Goal: Check status: Check status

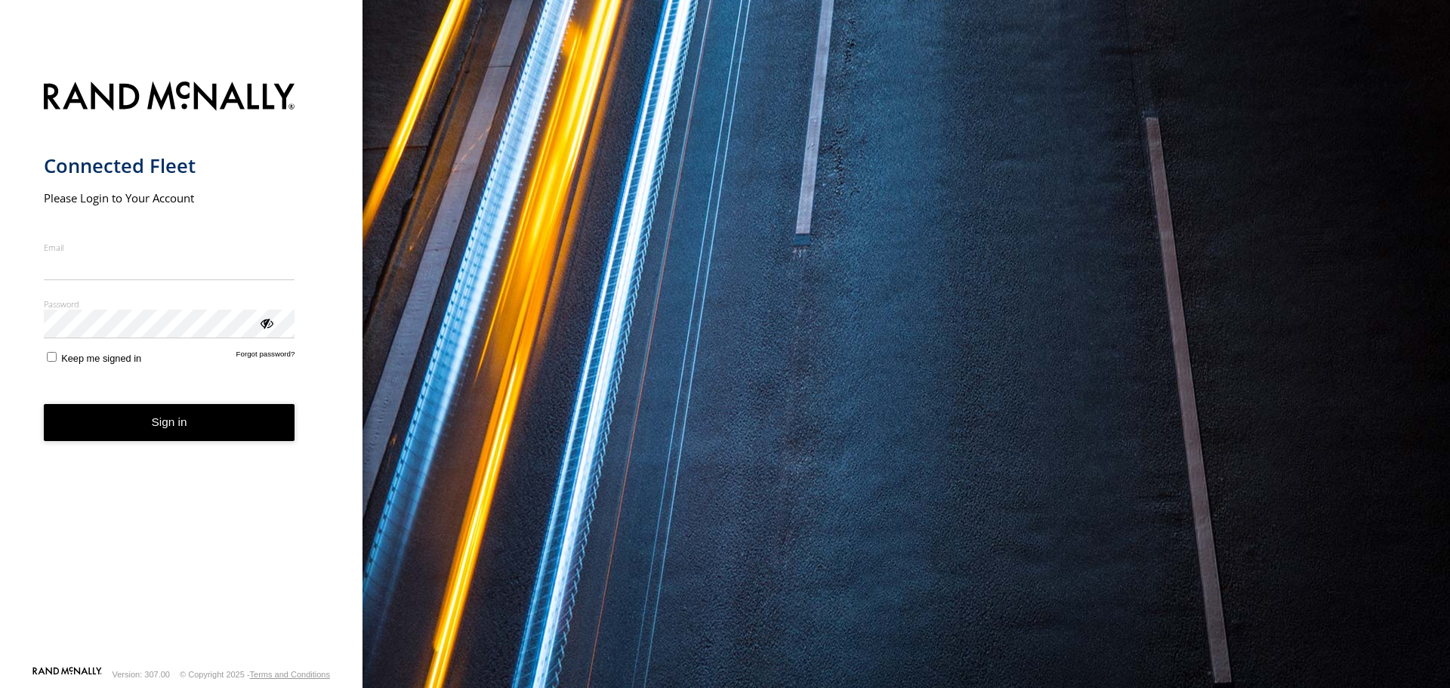
type input "**********"
click at [214, 436] on button "Sign in" at bounding box center [169, 422] width 251 height 37
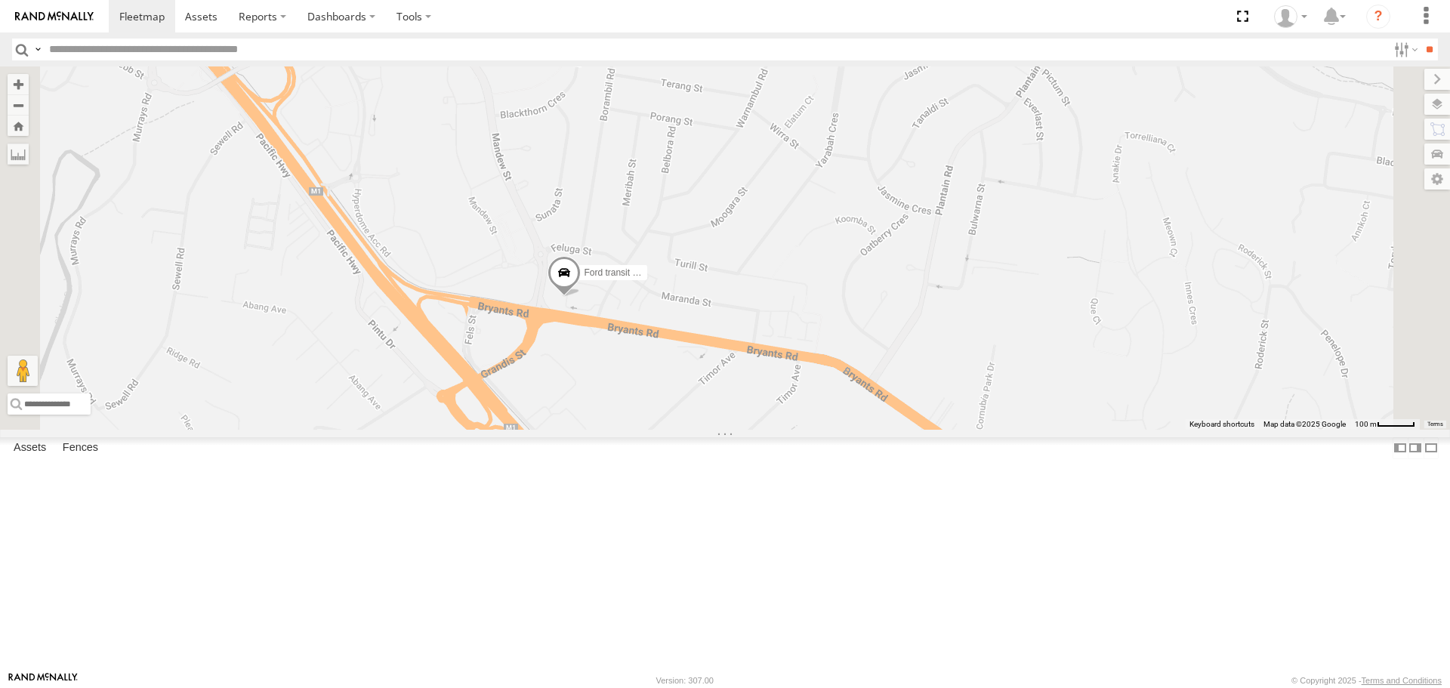
click at [581, 297] on span at bounding box center [563, 277] width 33 height 41
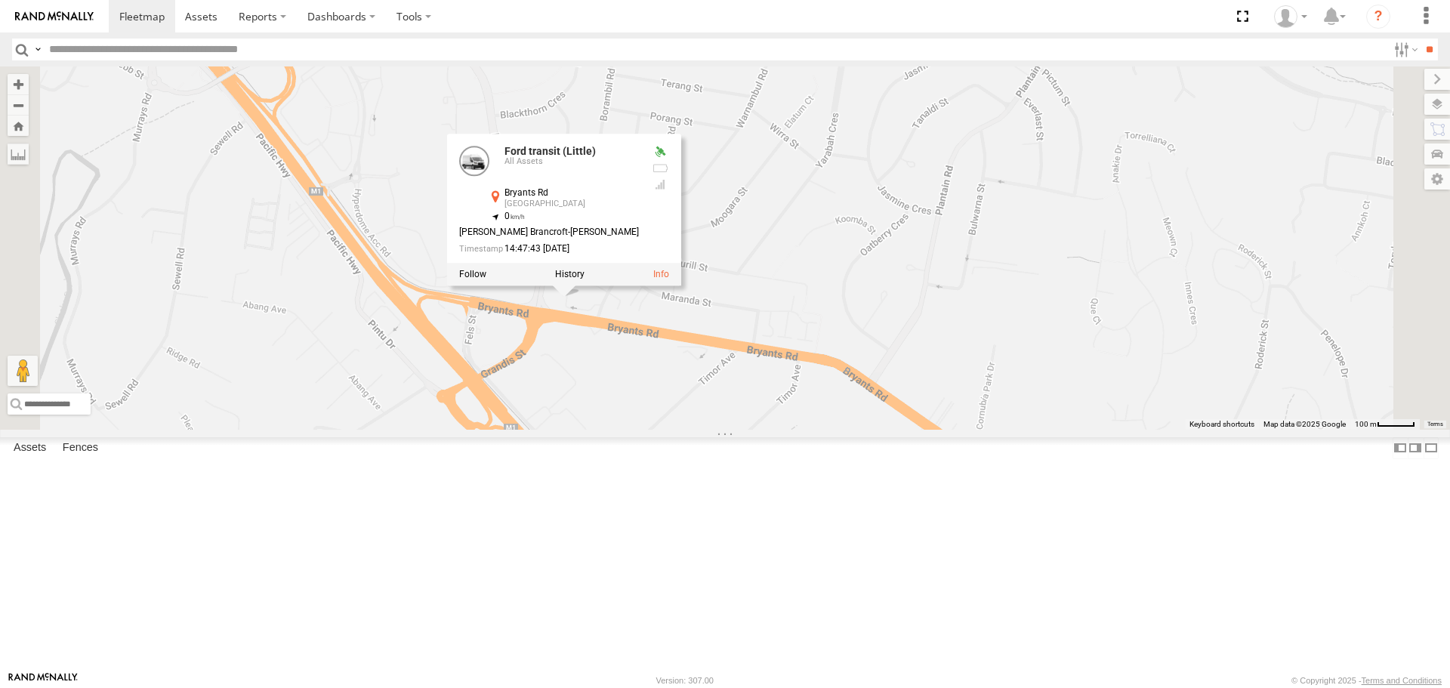
click at [584, 280] on label at bounding box center [569, 275] width 29 height 11
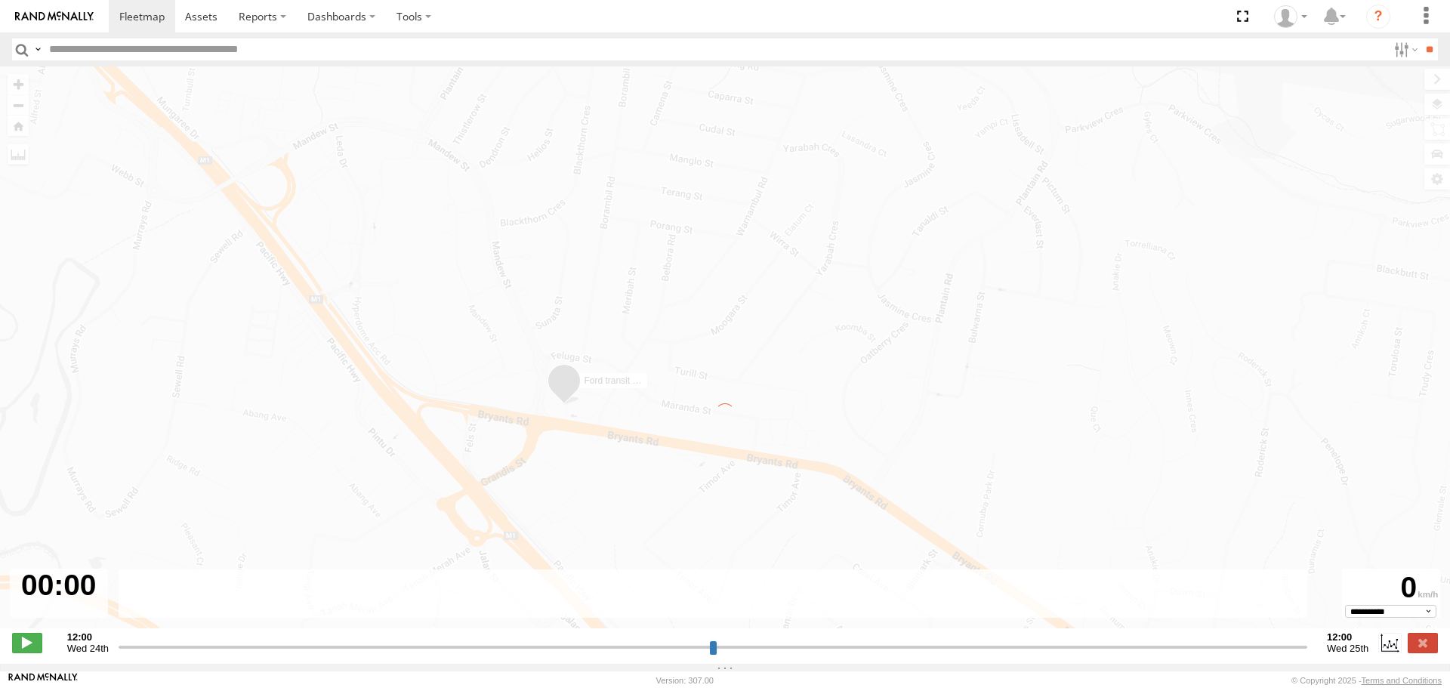
type input "**********"
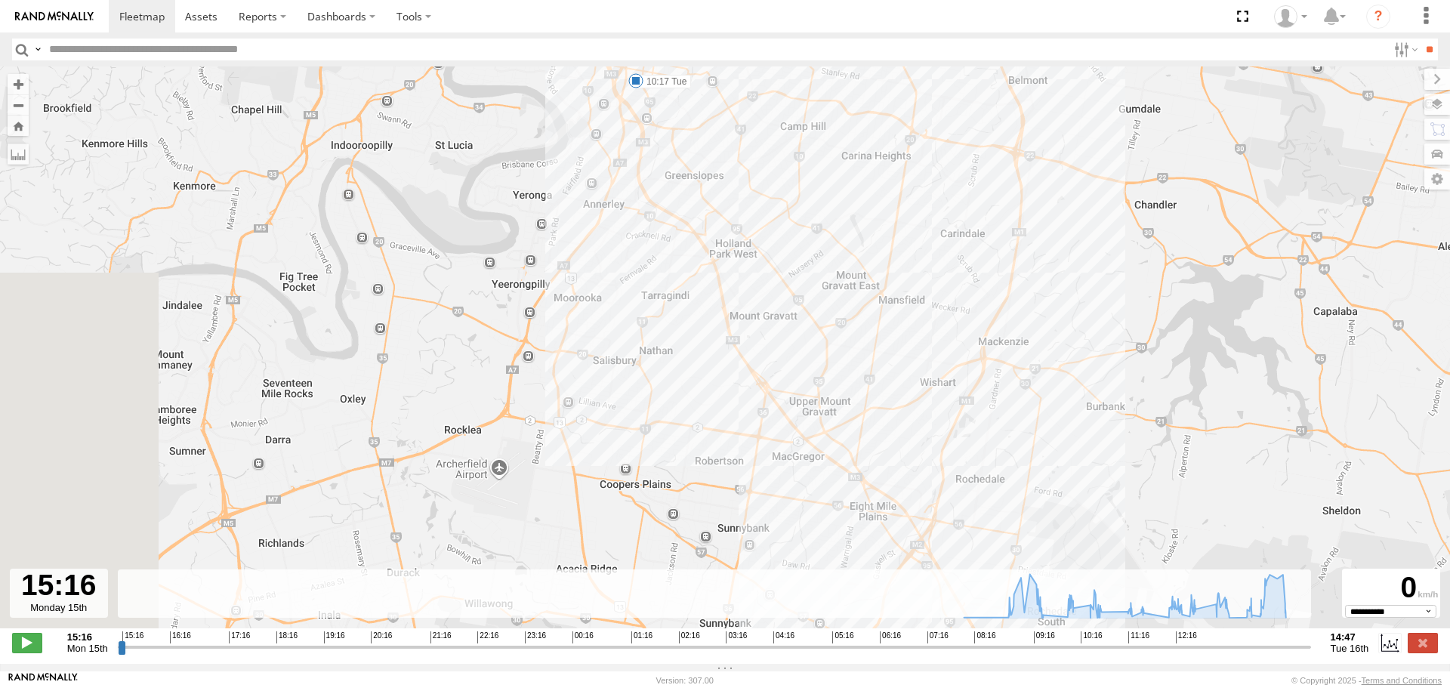
drag, startPoint x: 661, startPoint y: 286, endPoint x: 1064, endPoint y: 675, distance: 559.6
click at [1064, 675] on body at bounding box center [725, 344] width 1450 height 688
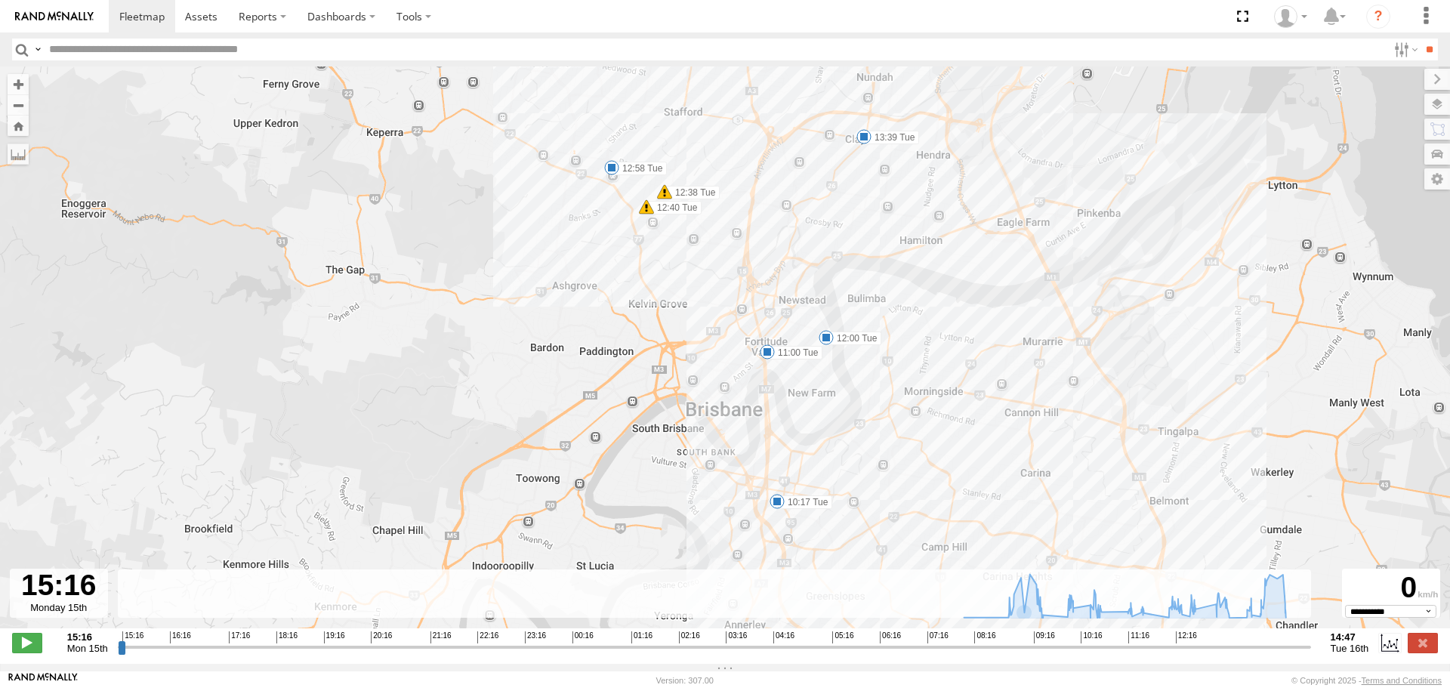
drag, startPoint x: 775, startPoint y: 175, endPoint x: 838, endPoint y: 500, distance: 330.7
click at [838, 513] on div "Ford transit (Little) 07:08 Tue 08:05 Tue 10:17 Tue 11:00 Tue 12:00 Tue 12:38 T…" at bounding box center [725, 355] width 1450 height 578
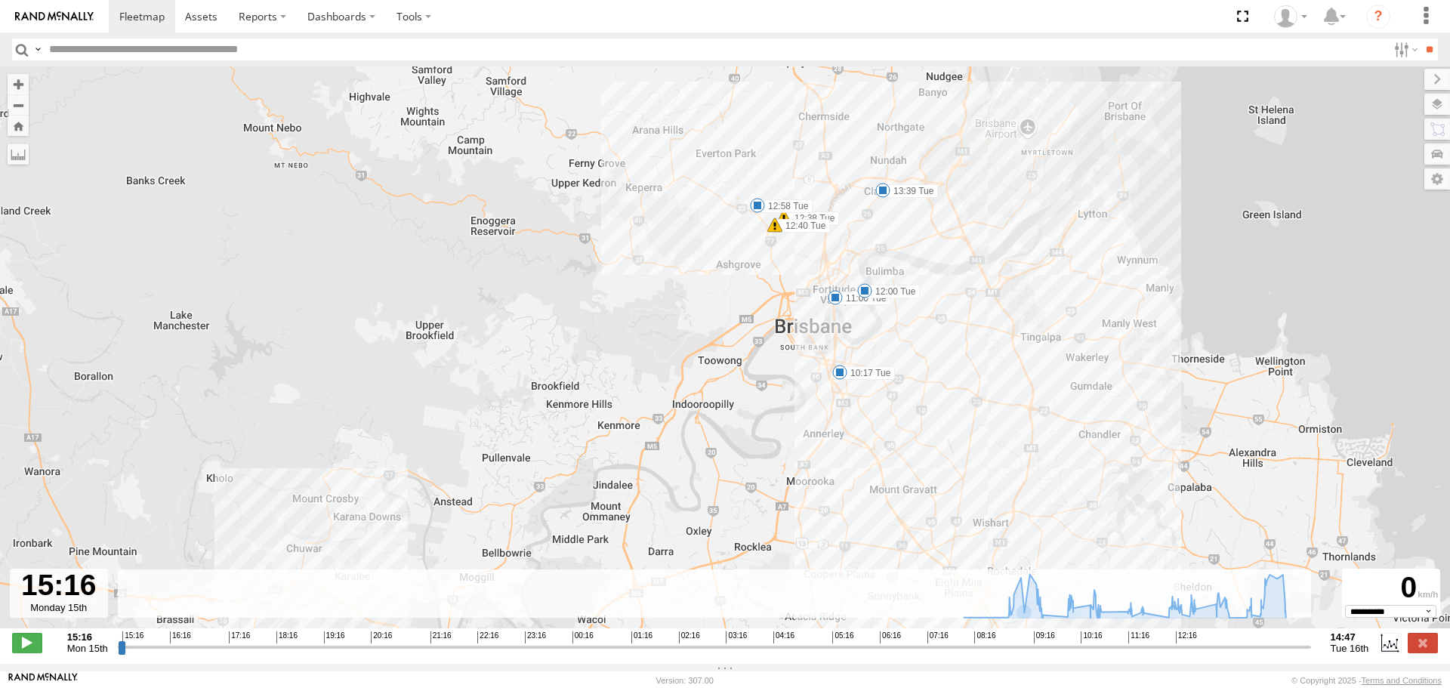
click at [837, 375] on span at bounding box center [839, 372] width 15 height 15
click at [981, 383] on div "Ford transit (Little) 07:08 Tue 08:05 Tue 10:17 Tue 11:00 Tue 12:00 Tue 12:38 T…" at bounding box center [725, 355] width 1450 height 578
click at [865, 294] on span at bounding box center [864, 290] width 15 height 15
click at [911, 381] on div "Ford transit (Little) 07:08 Tue 08:05 Tue 10:17 Tue 11:00 Tue 12:00 Tue 12:38 T…" at bounding box center [725, 355] width 1450 height 578
click at [836, 305] on span at bounding box center [835, 297] width 15 height 15
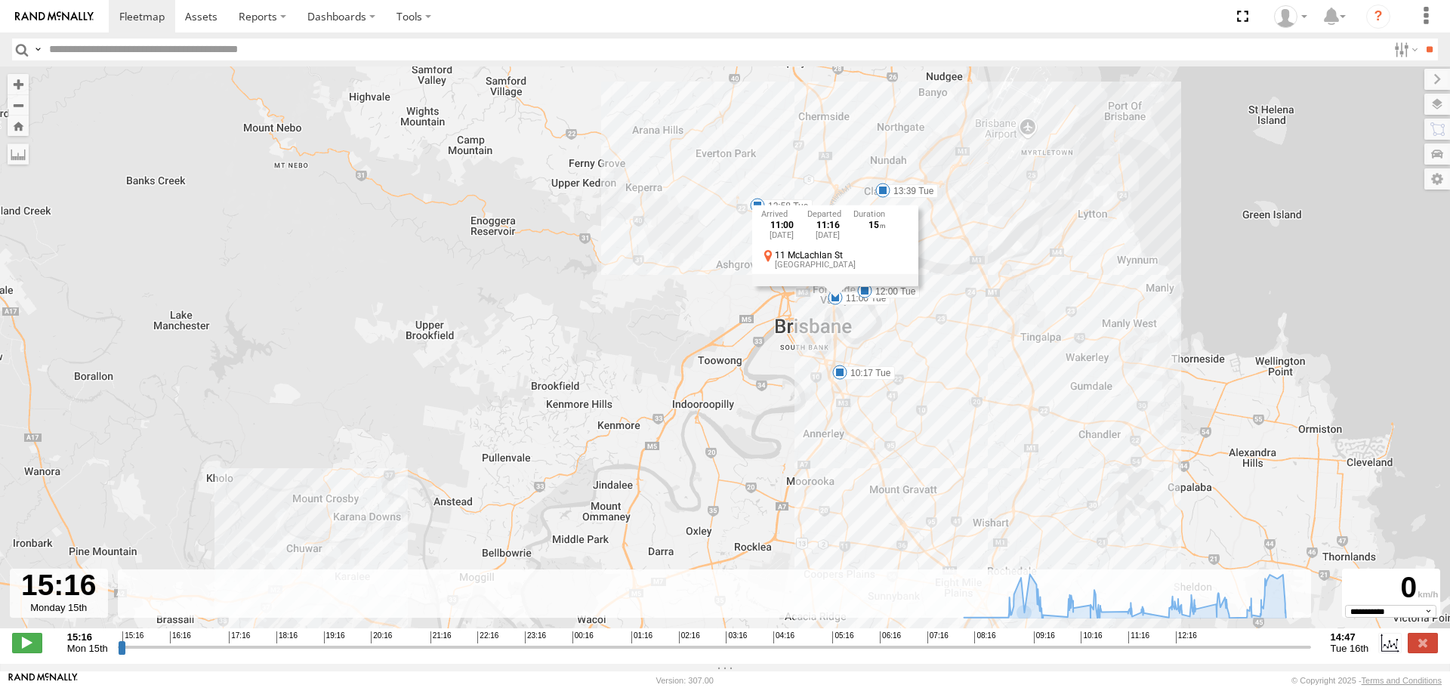
click at [895, 382] on div "Ford transit (Little) 07:08 Tue 08:05 Tue 10:17 Tue 11:00 Tue 12:00 Tue 12:38 T…" at bounding box center [725, 355] width 1450 height 578
click at [753, 208] on span at bounding box center [757, 205] width 15 height 15
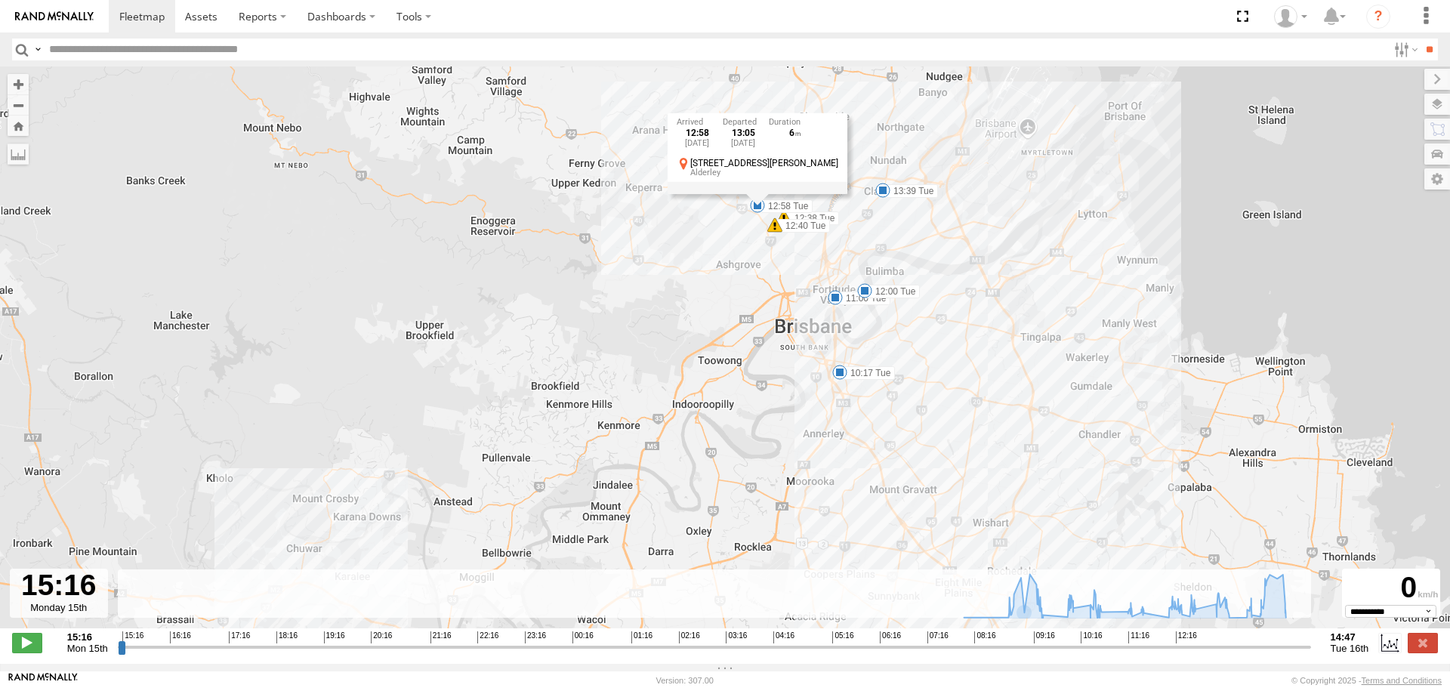
click at [954, 372] on div "Ford transit (Little) 07:08 Tue 08:05 Tue 10:17 Tue 11:00 Tue 12:00 Tue 12:38 T…" at bounding box center [725, 355] width 1450 height 578
click at [880, 198] on span at bounding box center [882, 190] width 15 height 15
click at [982, 416] on div "Ford transit (Little) 07:08 Tue 08:05 Tue 10:17 Tue 11:00 Tue 12:00 Tue 12:38 T…" at bounding box center [725, 355] width 1450 height 578
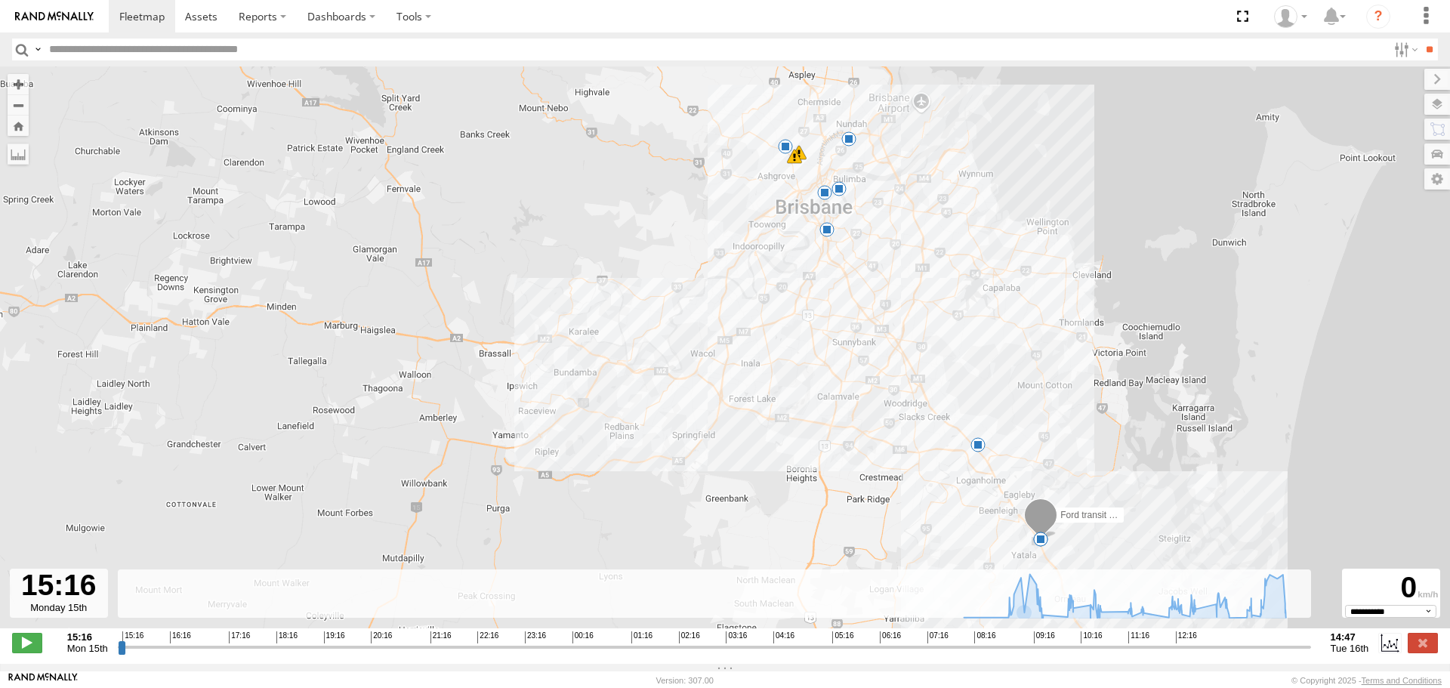
drag, startPoint x: 996, startPoint y: 498, endPoint x: 929, endPoint y: 327, distance: 183.4
click at [923, 313] on div "Ford transit (Little) 07:08 Tue 08:05 Tue 10:17 Tue 11:00 Tue 12:00 Tue 12:38 T…" at bounding box center [725, 355] width 1450 height 578
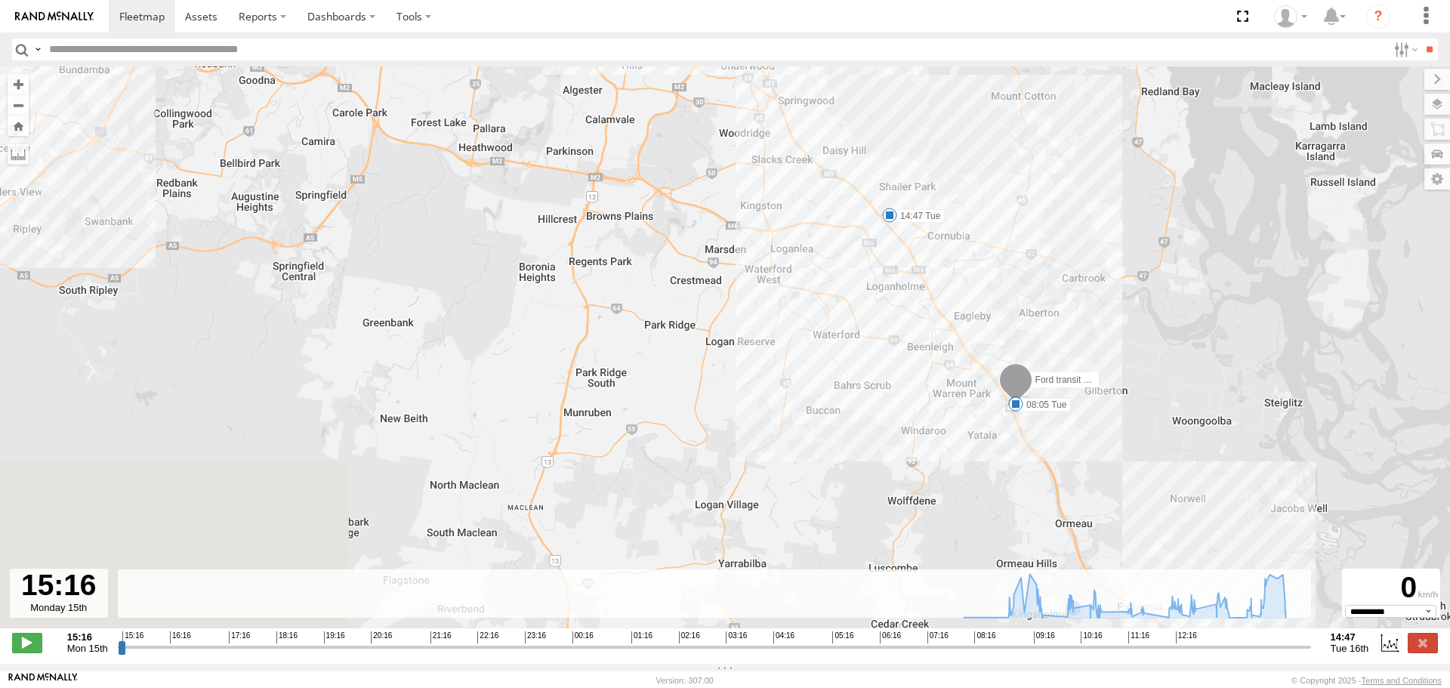
drag, startPoint x: 1066, startPoint y: 493, endPoint x: 990, endPoint y: 236, distance: 267.8
click at [990, 236] on div "Ford transit (Little) 07:08 Tue 08:05 Tue 10:17 Tue 11:00 Tue 12:00 Tue 12:38 T…" at bounding box center [725, 355] width 1450 height 578
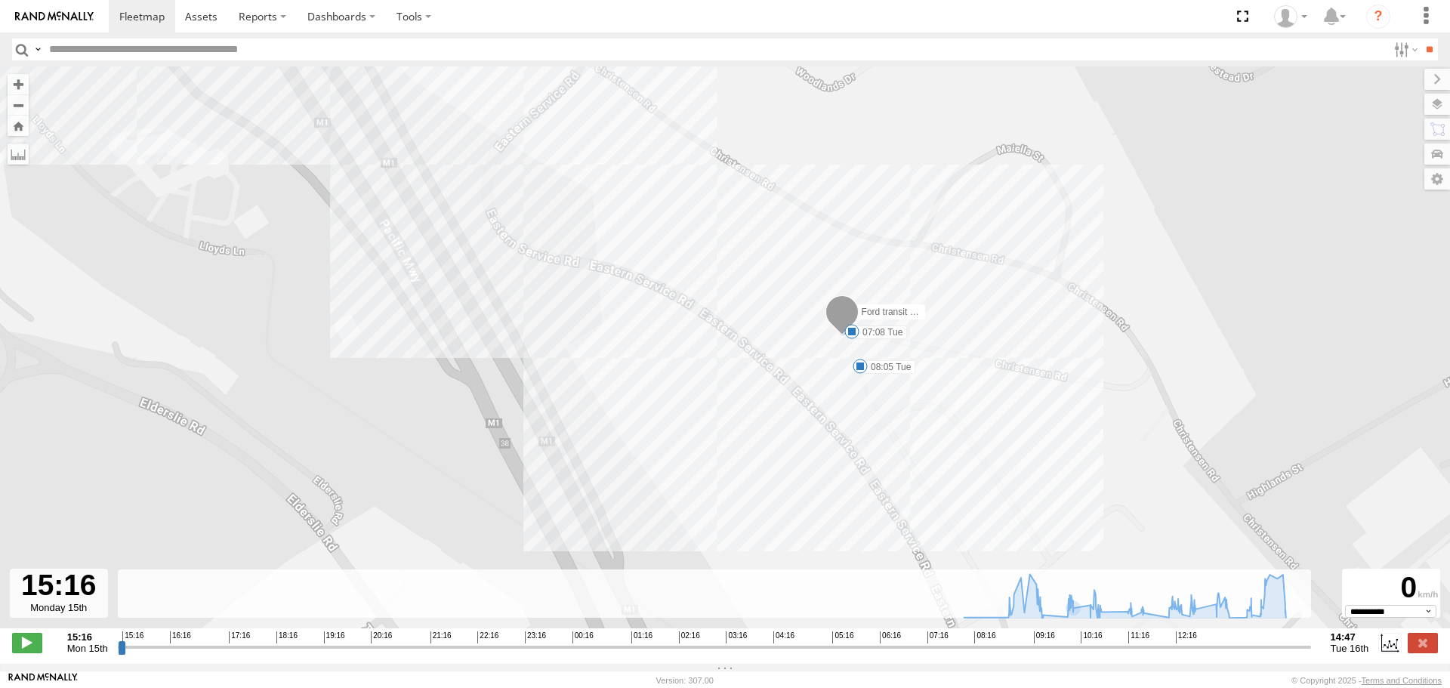
click at [857, 366] on span at bounding box center [859, 366] width 15 height 15
click at [859, 355] on div "08:05 [DATE] 08:52 [DATE] Shawparth" at bounding box center [860, 315] width 166 height 79
click at [734, 244] on div "Ford transit (Little) 07:08 Tue 08:05 Tue 10:17 Tue 11:00 Tue 12:00 Tue 12:38 T…" at bounding box center [725, 355] width 1450 height 578
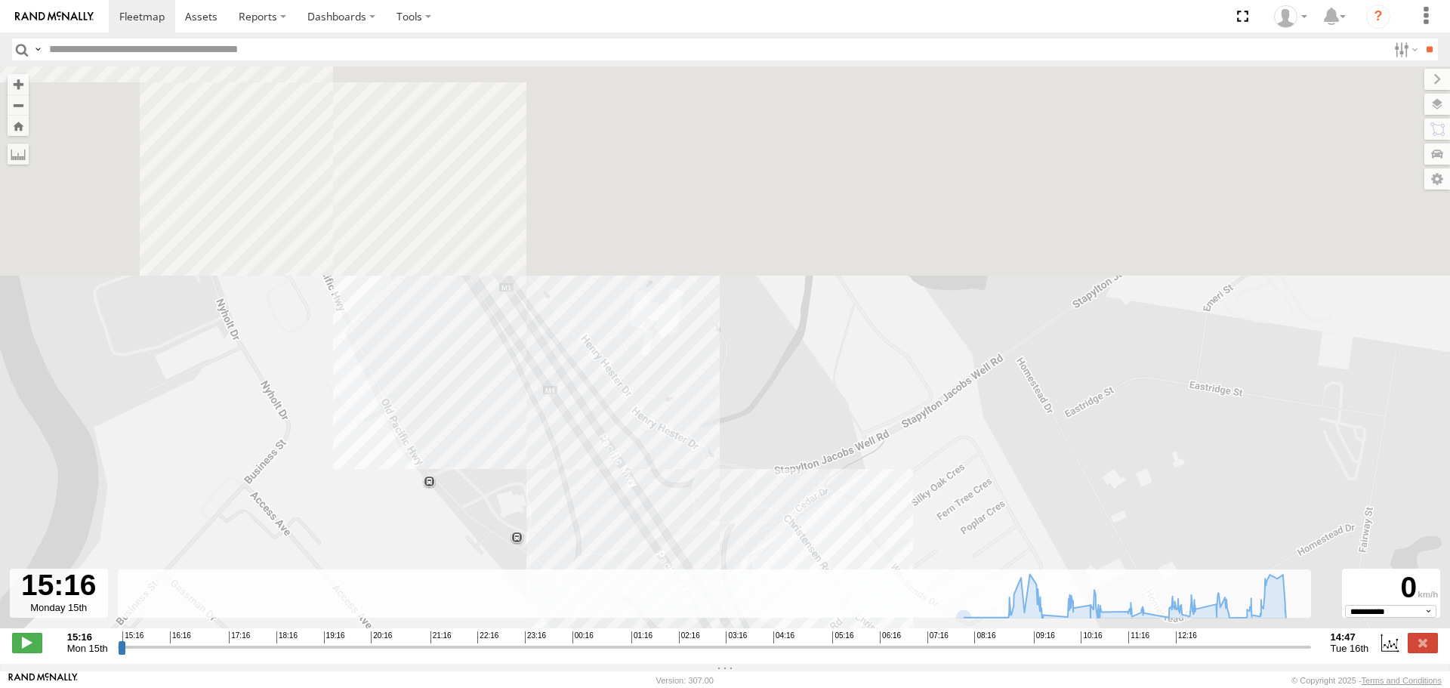
drag, startPoint x: 753, startPoint y: 352, endPoint x: 717, endPoint y: 463, distance: 116.5
click at [889, 635] on div "Ford transit (Little) 07:08 Tue 08:05 Tue 10:17 Tue 11:00 Tue 12:00 Tue 12:38 T…" at bounding box center [725, 355] width 1450 height 578
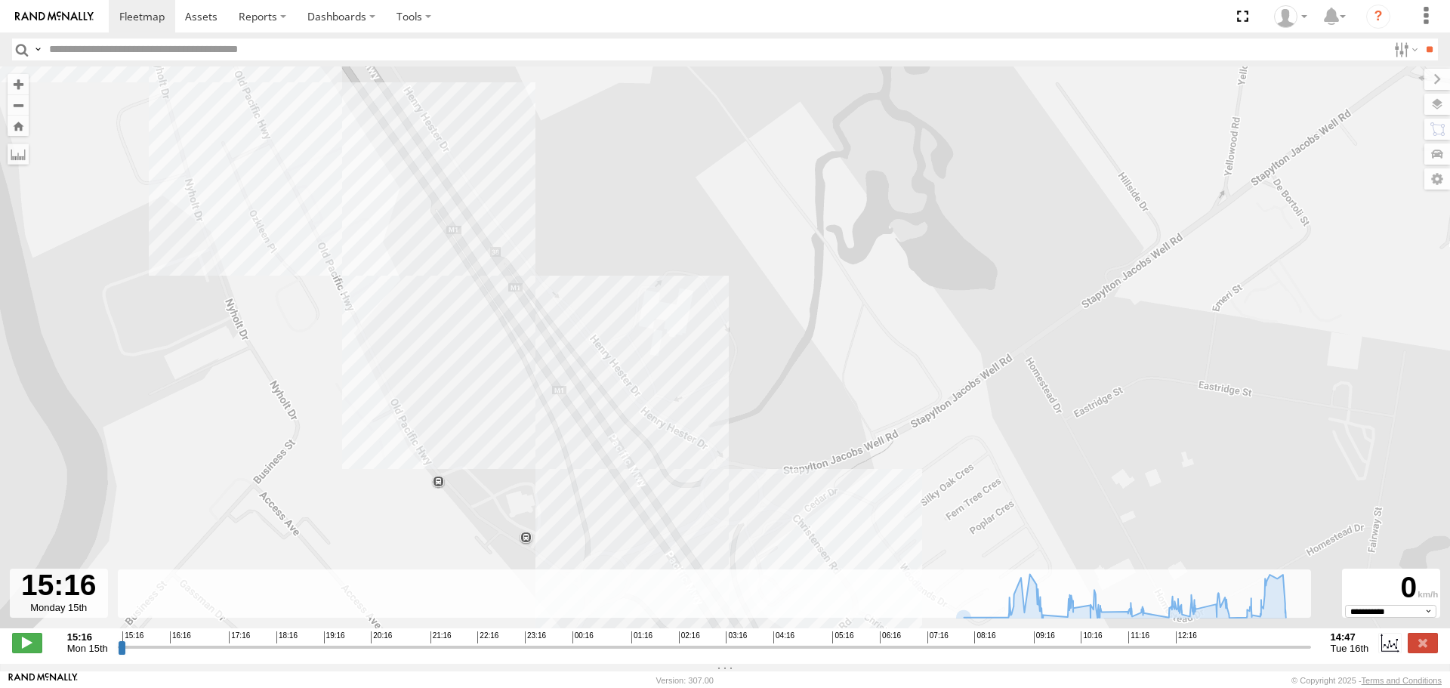
drag, startPoint x: 560, startPoint y: 296, endPoint x: 784, endPoint y: 547, distance: 336.3
click at [791, 560] on div "Ford transit (Little) 07:08 Tue 08:05 Tue 10:17 Tue 11:00 Tue 12:00 Tue 12:38 T…" at bounding box center [725, 355] width 1450 height 578
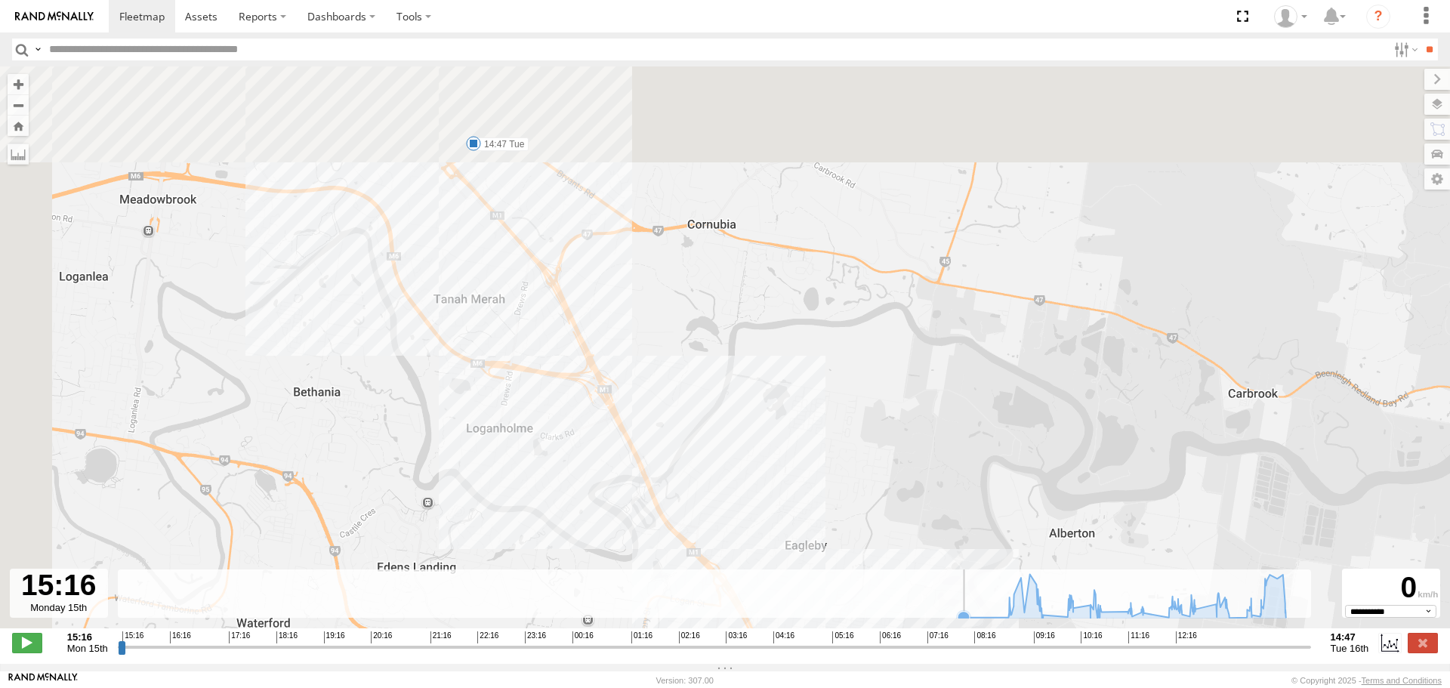
drag, startPoint x: 530, startPoint y: 270, endPoint x: 729, endPoint y: 624, distance: 406.4
click at [729, 624] on div "← Move left → Move right ↑ Move up ↓ Move down + Zoom in - Zoom out Home Jump l…" at bounding box center [725, 364] width 1450 height 597
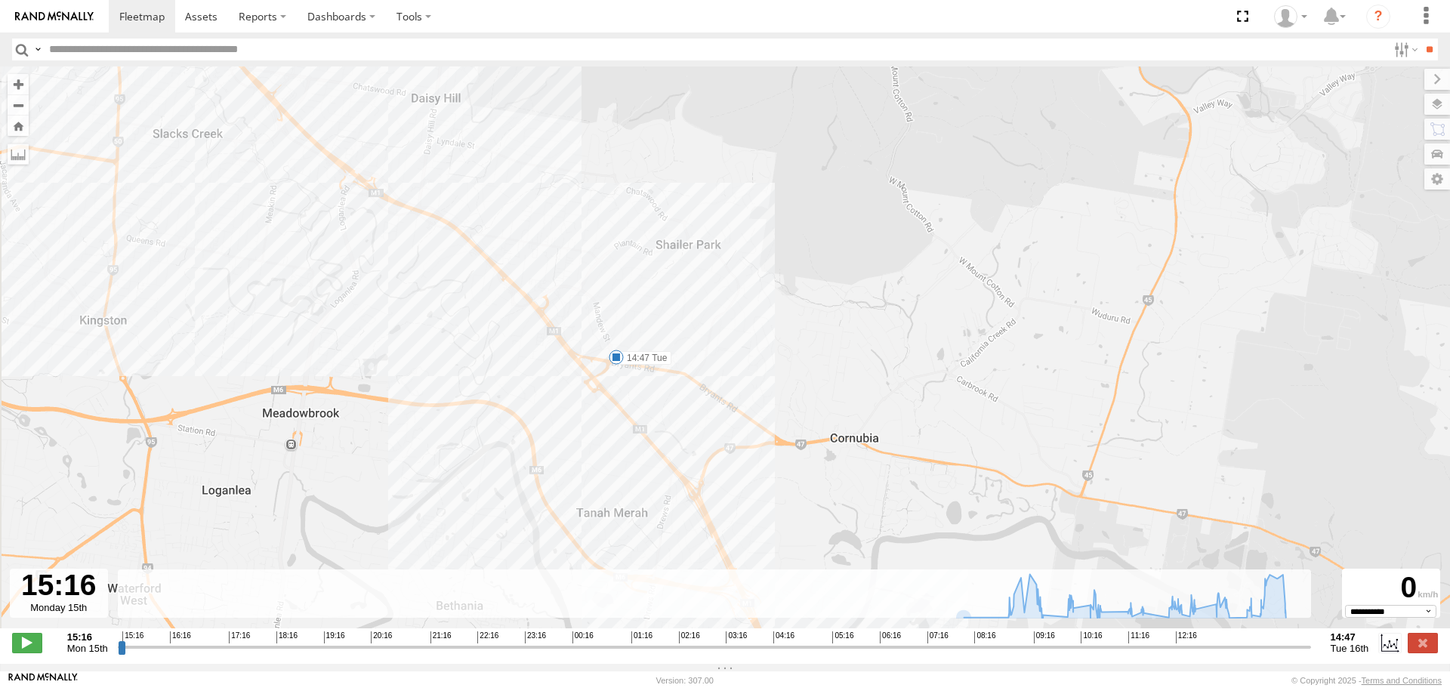
drag, startPoint x: 447, startPoint y: 260, endPoint x: 584, endPoint y: 464, distance: 245.4
click at [584, 465] on div "Ford transit (Little) 07:08 Tue 08:05 Tue 10:17 Tue 11:00 Tue 12:00 Tue 12:38 T…" at bounding box center [725, 355] width 1450 height 578
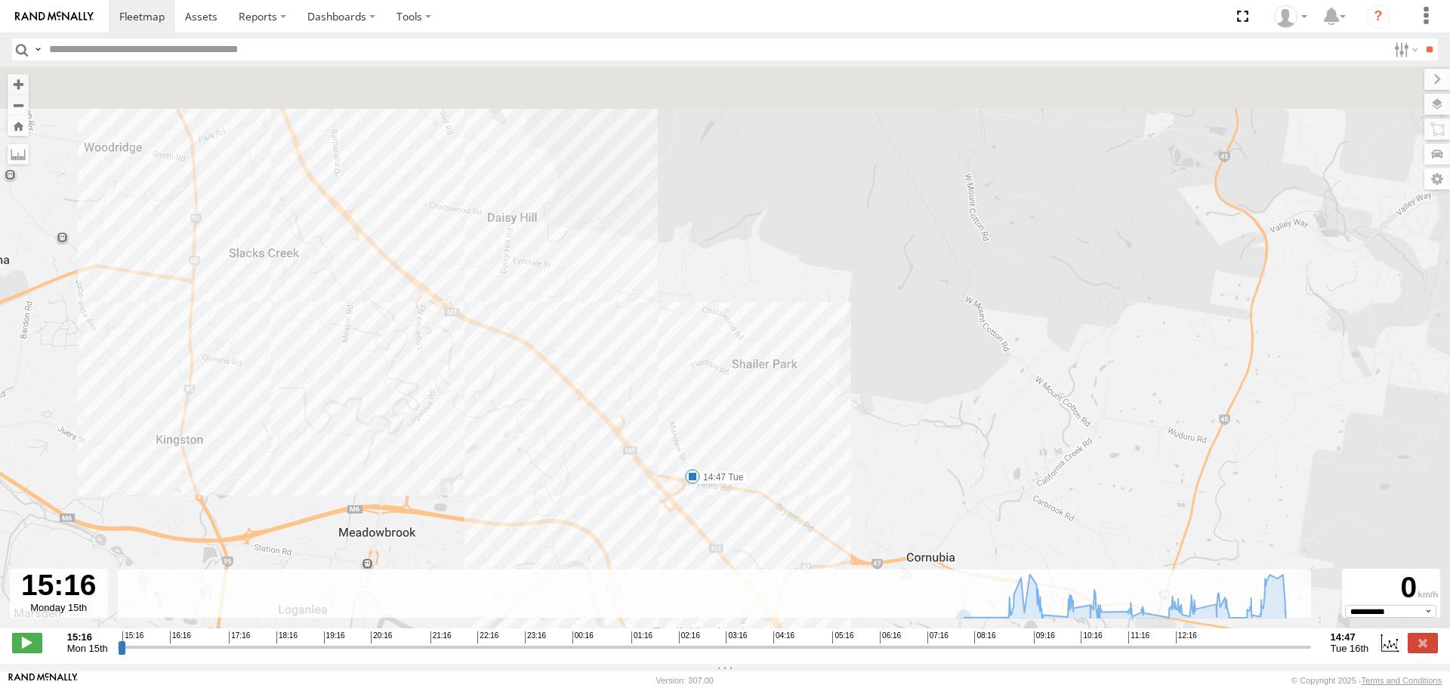
drag, startPoint x: 496, startPoint y: 304, endPoint x: 698, endPoint y: 624, distance: 378.3
click at [699, 630] on div "Ford transit (Little) 07:08 Tue 08:05 Tue 10:17 Tue 11:00 Tue 12:00 Tue 12:38 T…" at bounding box center [725, 355] width 1450 height 578
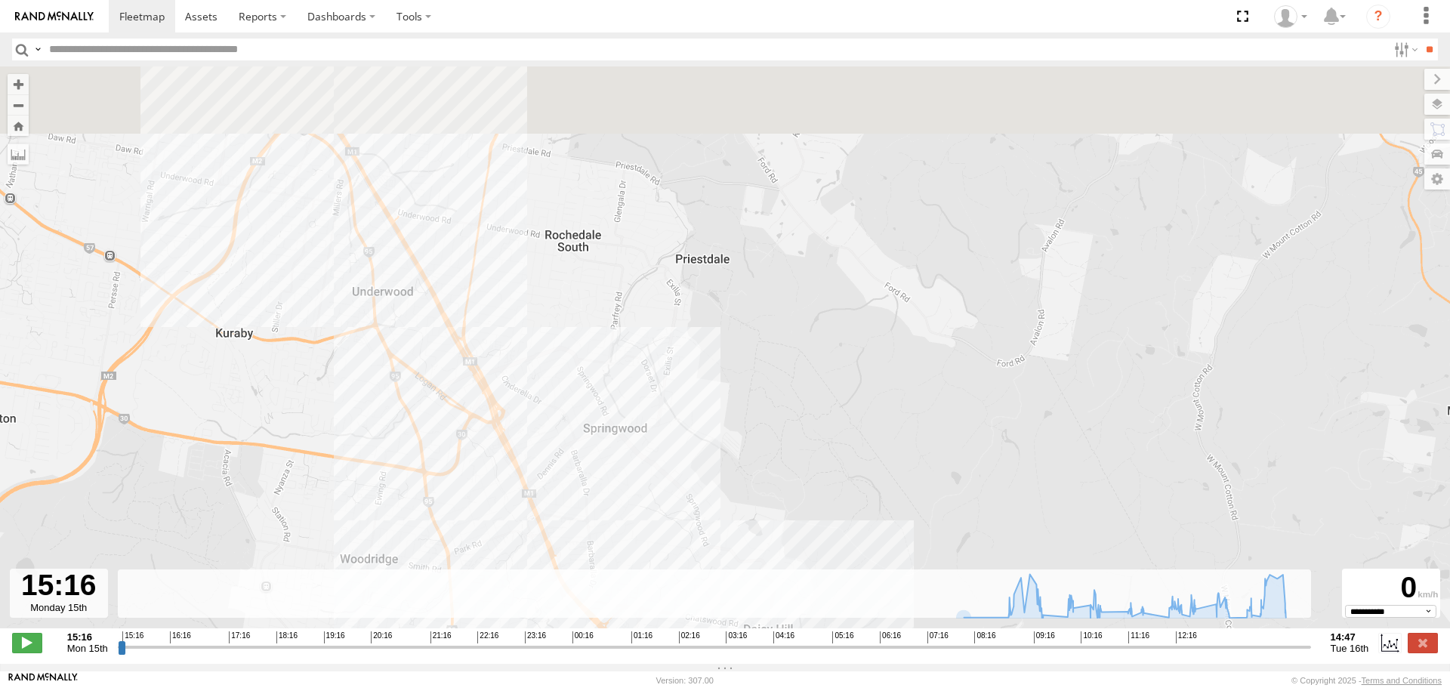
drag, startPoint x: 480, startPoint y: 392, endPoint x: 701, endPoint y: 677, distance: 360.5
click at [701, 677] on body at bounding box center [725, 344] width 1450 height 688
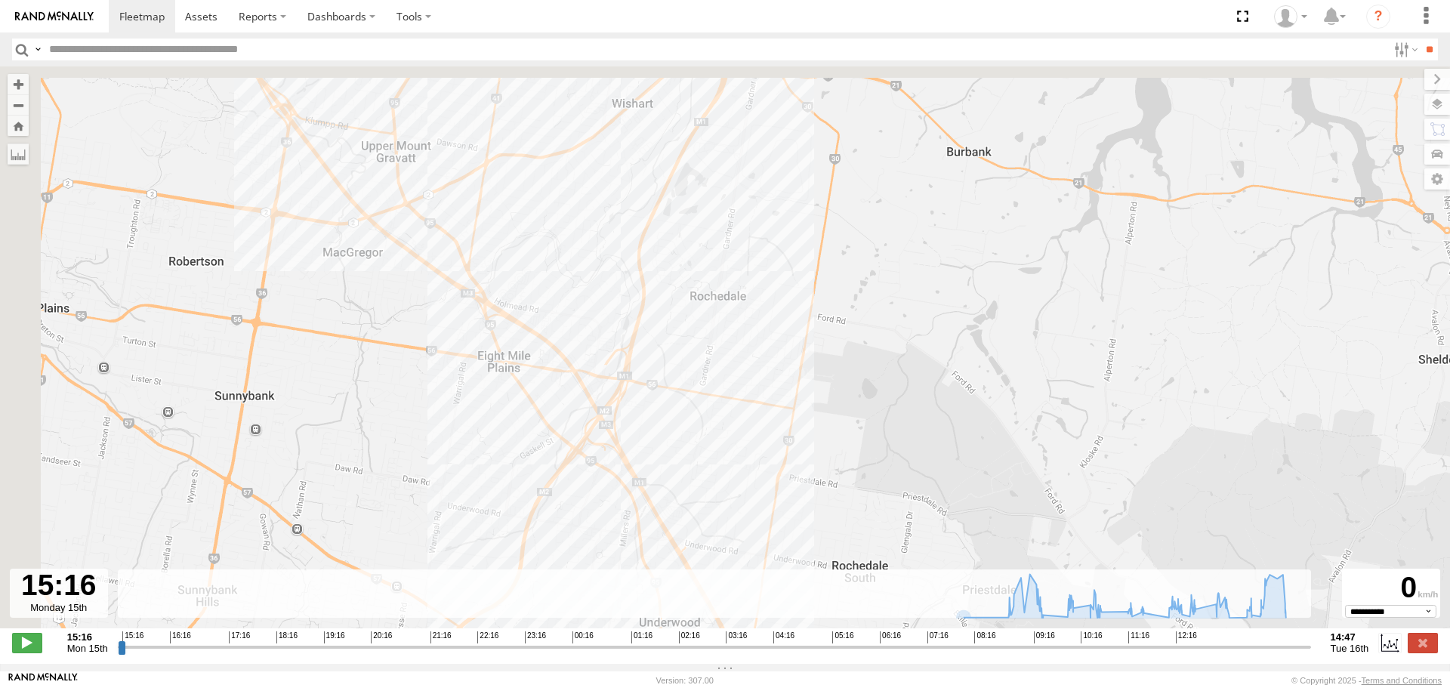
drag, startPoint x: 455, startPoint y: 414, endPoint x: 584, endPoint y: 550, distance: 188.0
click at [584, 550] on div "Ford transit (Little) 07:08 Tue 08:05 Tue 10:17 Tue 11:00 Tue 12:00 Tue 12:38 T…" at bounding box center [725, 355] width 1450 height 578
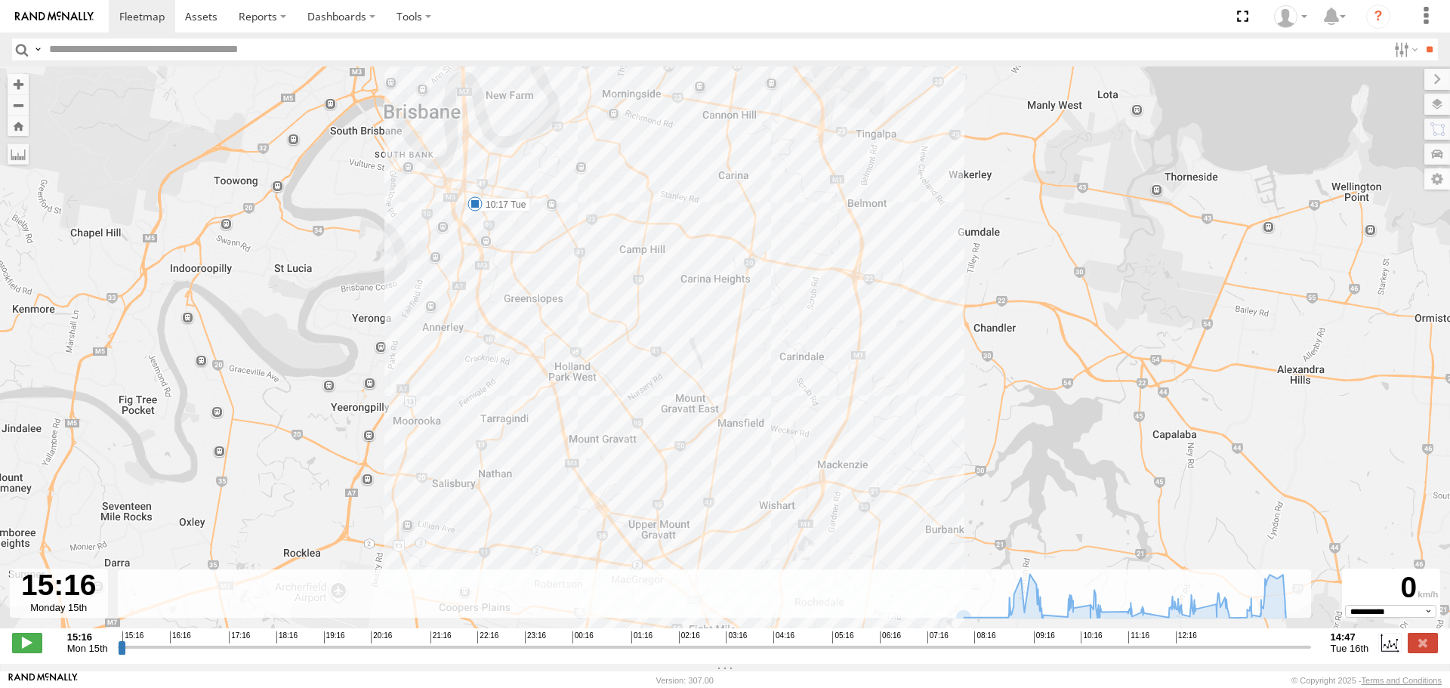
drag, startPoint x: 491, startPoint y: 323, endPoint x: 594, endPoint y: 535, distance: 236.0
click at [594, 535] on div "Ford transit (Little) 07:08 Tue 08:05 Tue 10:17 Tue 11:00 Tue 12:00 Tue 12:38 T…" at bounding box center [725, 355] width 1450 height 578
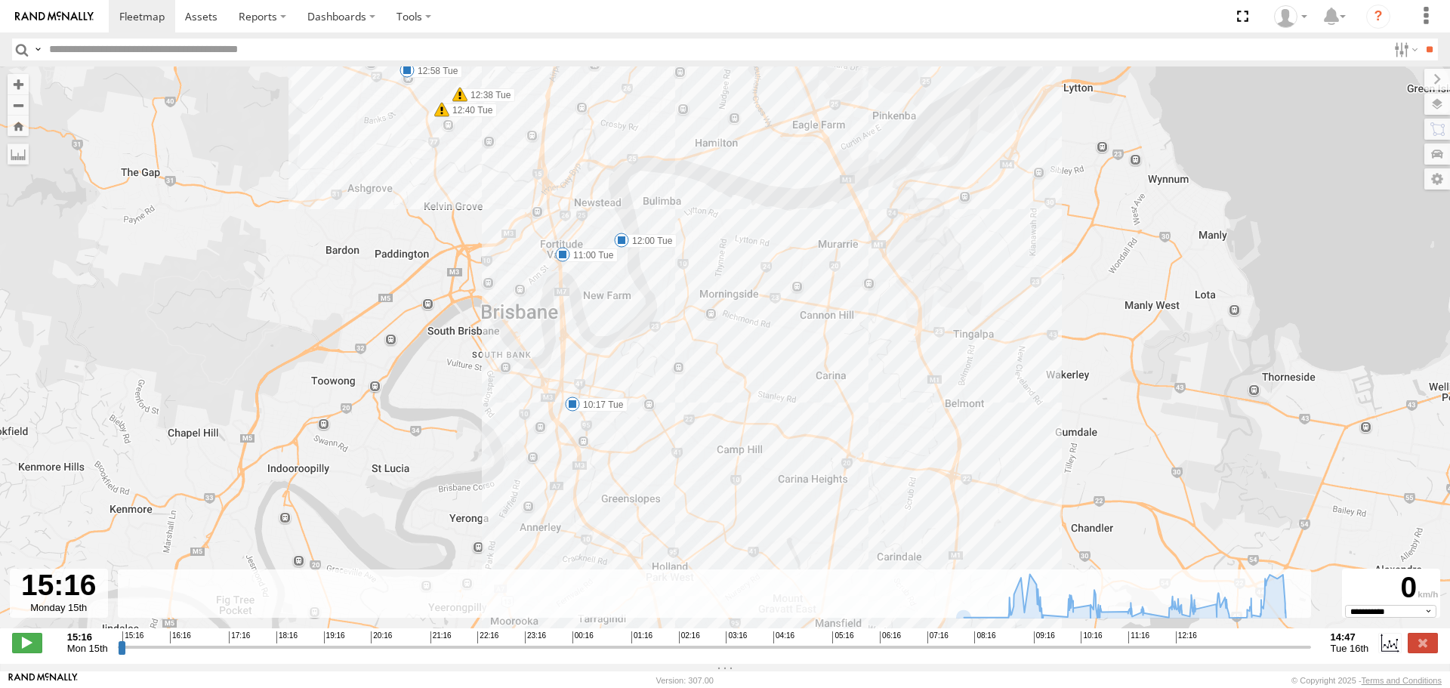
click at [575, 408] on span at bounding box center [572, 403] width 15 height 15
click at [687, 438] on div "Ford transit (Little) 07:08 Tue 08:05 Tue 10:17 Tue 11:00 Tue 12:00 Tue 12:38 T…" at bounding box center [725, 355] width 1450 height 578
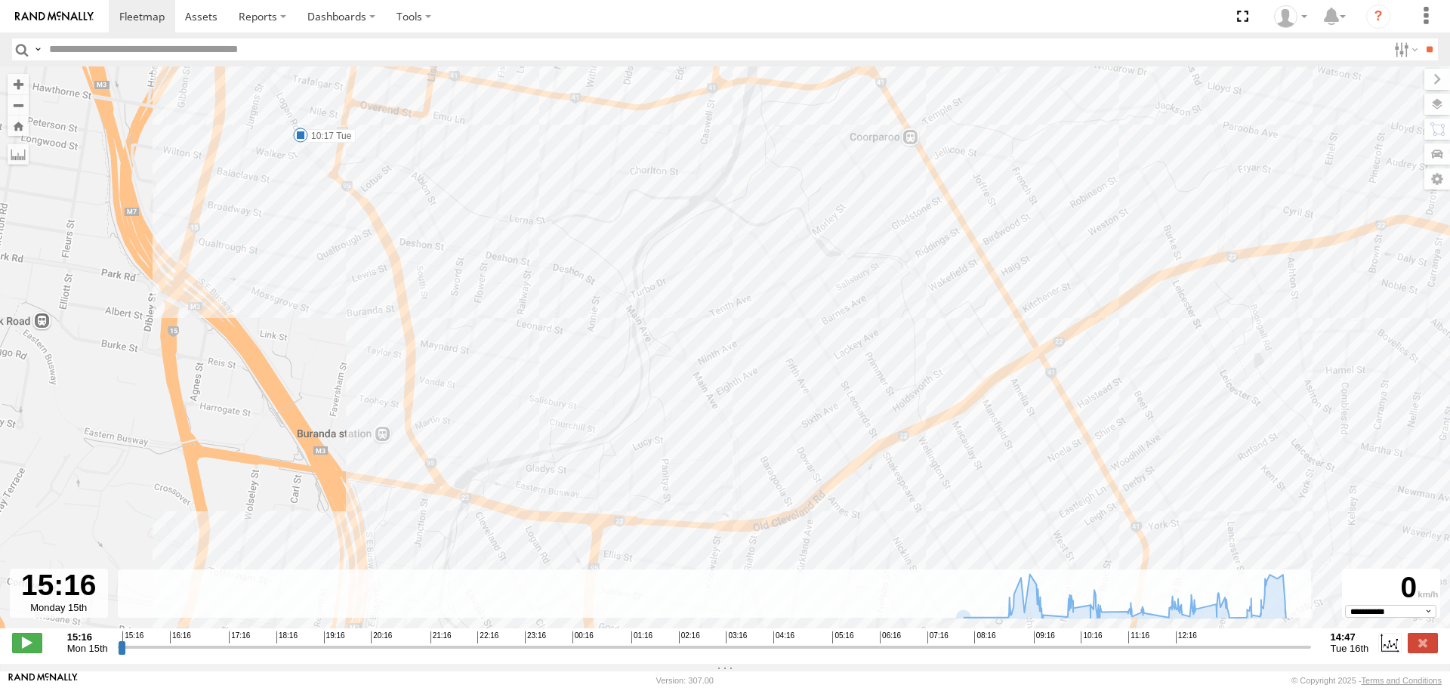
click at [298, 140] on span at bounding box center [300, 135] width 15 height 15
click at [549, 206] on div "Ford transit (Little) 07:08 Tue 08:05 Tue 10:17 Tue 11:00 Tue 12:00 Tue 12:38 T…" at bounding box center [725, 355] width 1450 height 578
